Goal: Navigation & Orientation: Find specific page/section

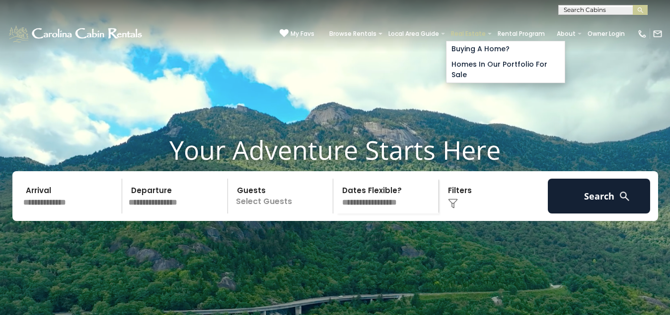
scroll to position [14, 0]
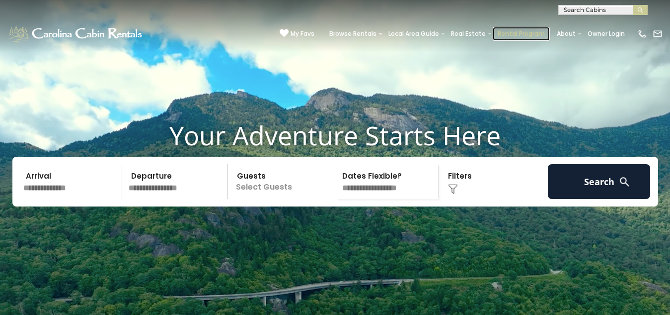
click at [493, 27] on link "Rental Program" at bounding box center [521, 34] width 57 height 14
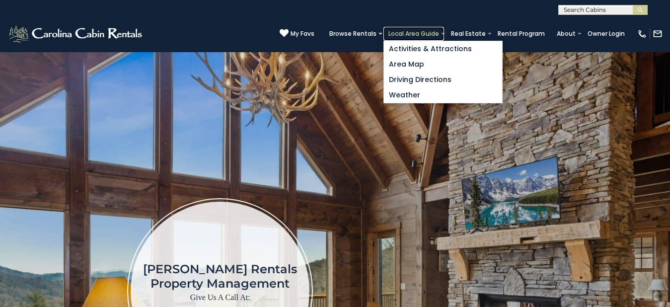
click at [384, 27] on link "Local Area Guide" at bounding box center [414, 34] width 61 height 14
